Goal: Navigation & Orientation: Find specific page/section

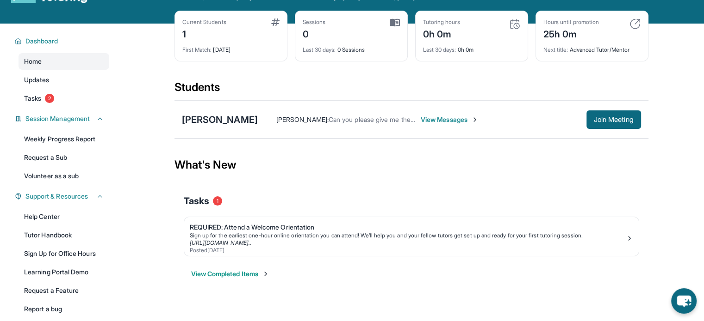
scroll to position [78, 0]
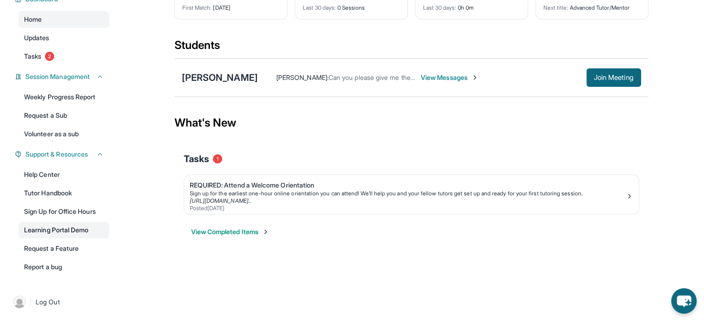
click at [90, 229] on link "Learning Portal Demo" at bounding box center [64, 230] width 91 height 17
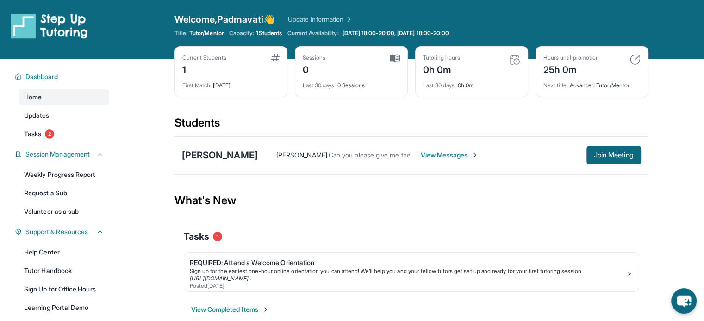
scroll to position [46, 0]
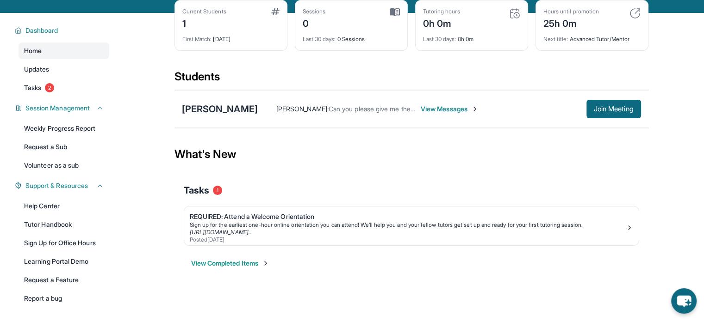
click at [89, 48] on link "Home" at bounding box center [64, 51] width 91 height 17
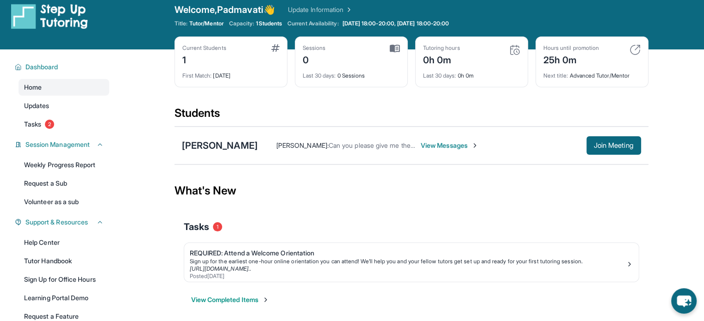
scroll to position [0, 0]
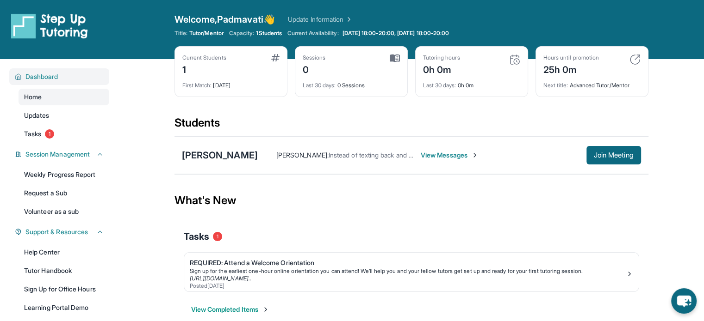
click at [39, 72] on span "Dashboard" at bounding box center [41, 76] width 33 height 9
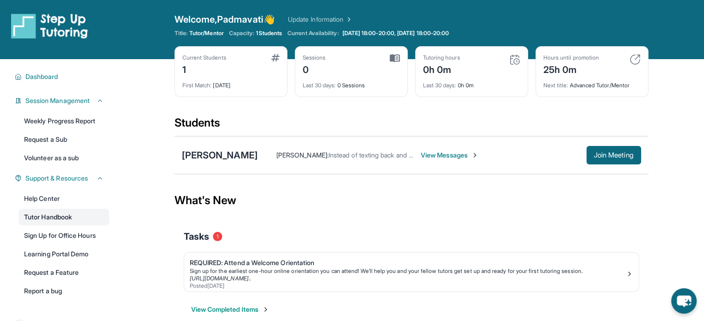
click at [74, 219] on link "Tutor Handbook" at bounding box center [64, 217] width 91 height 17
click at [593, 157] on span "Join Meeting" at bounding box center [613, 156] width 40 height 6
click at [408, 166] on div "[PERSON_NAME] [PERSON_NAME] : Instead of texting back and forth, is there anywa…" at bounding box center [411, 155] width 474 height 38
click at [420, 155] on span "View Messages" at bounding box center [449, 155] width 58 height 9
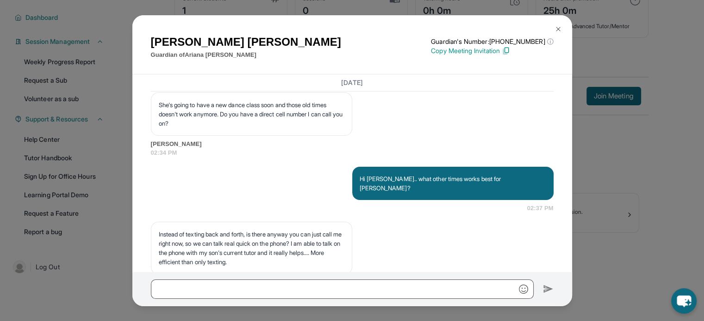
scroll to position [1084, 0]
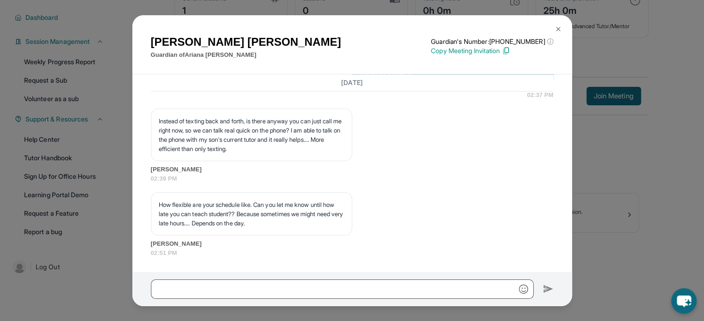
click at [558, 29] on img at bounding box center [557, 28] width 7 height 7
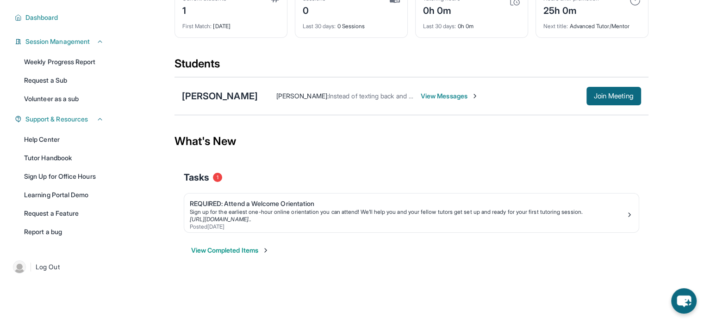
scroll to position [0, 0]
